Goal: Task Accomplishment & Management: Manage account settings

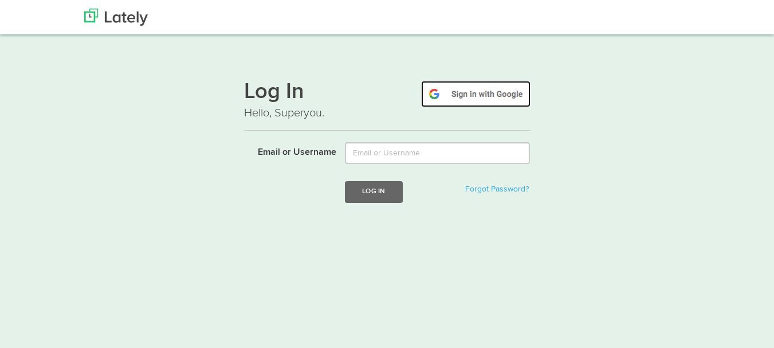
click at [480, 91] on img at bounding box center [475, 94] width 109 height 26
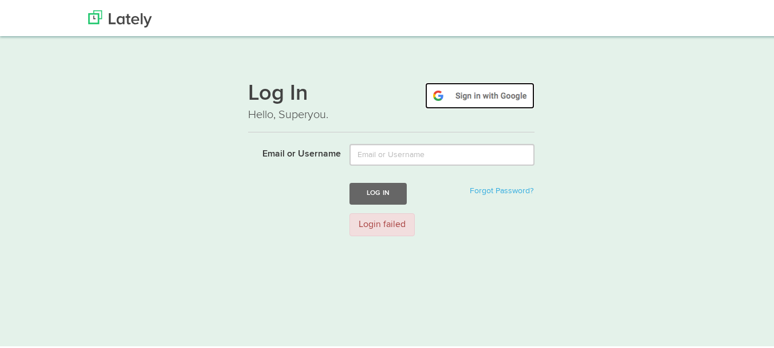
click at [477, 97] on img at bounding box center [479, 94] width 109 height 26
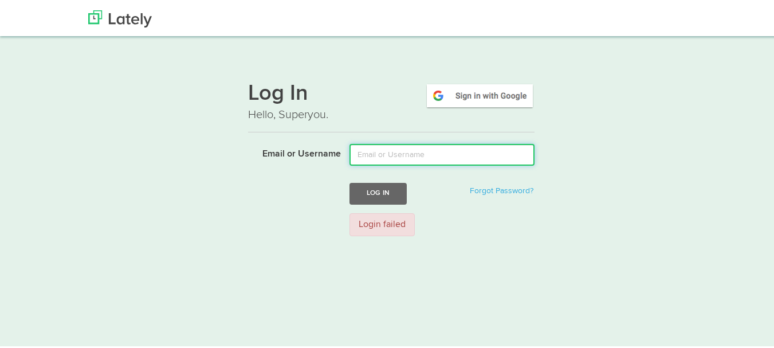
click at [434, 151] on input "Email or Username" at bounding box center [442, 153] width 185 height 22
type input "andrescarrioncevallos@gmail.com"
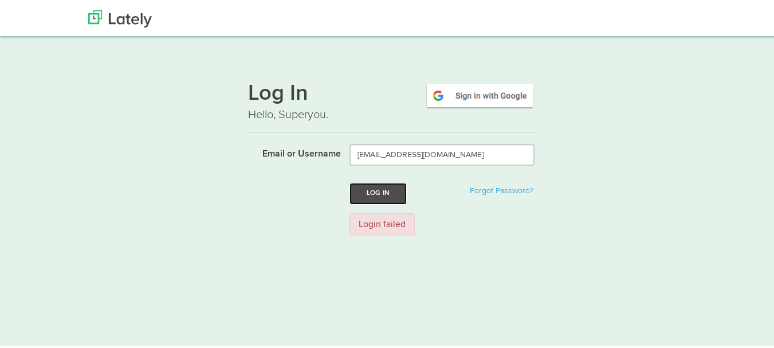
click at [391, 187] on button "Log In" at bounding box center [378, 191] width 57 height 21
